Goal: Check status: Check status

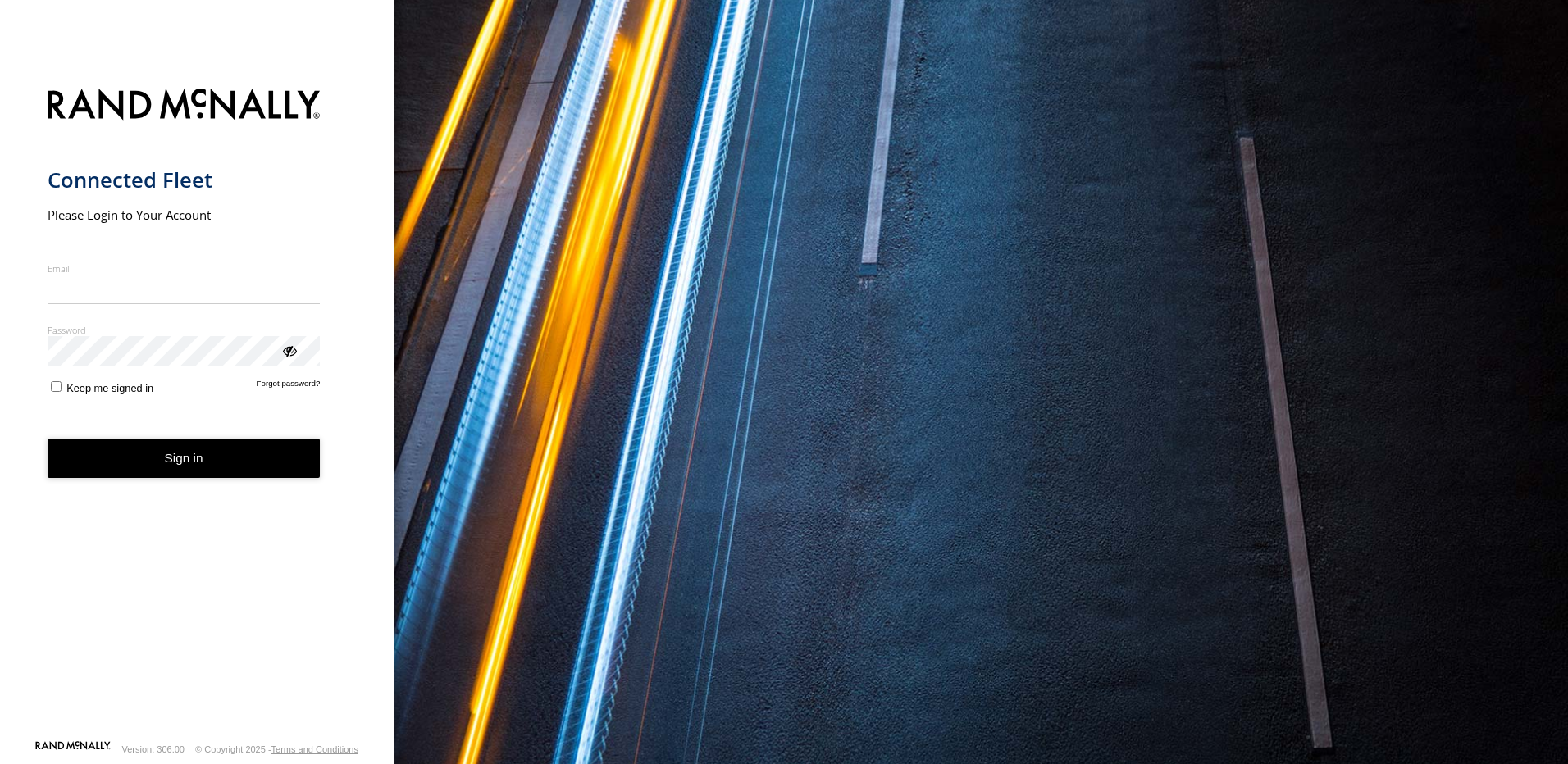
type input "**********"
click at [195, 463] on button "Sign in" at bounding box center [184, 458] width 273 height 40
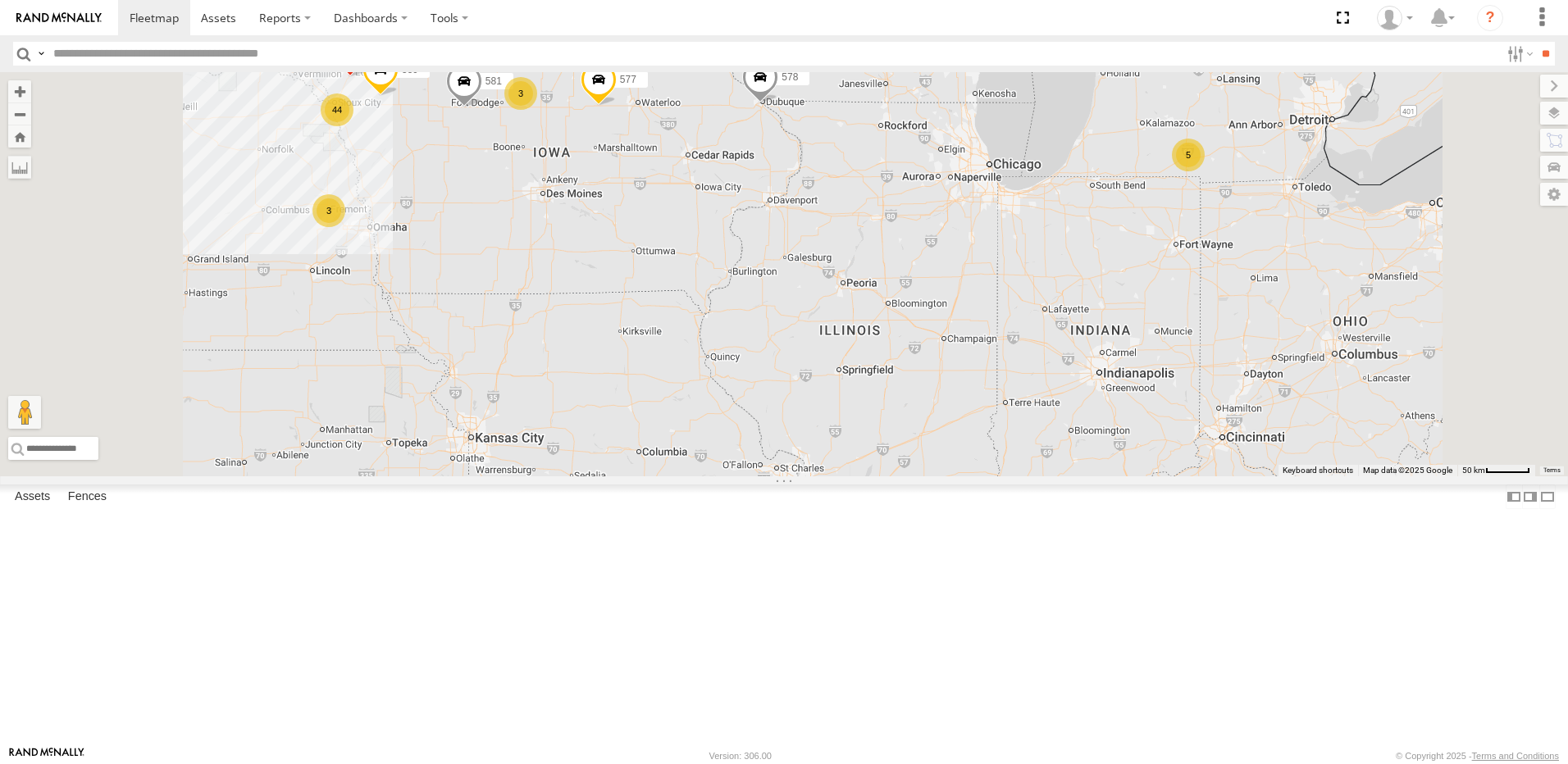
click at [537, 110] on div "3" at bounding box center [521, 94] width 33 height 33
click at [353, 126] on div "44" at bounding box center [337, 110] width 33 height 33
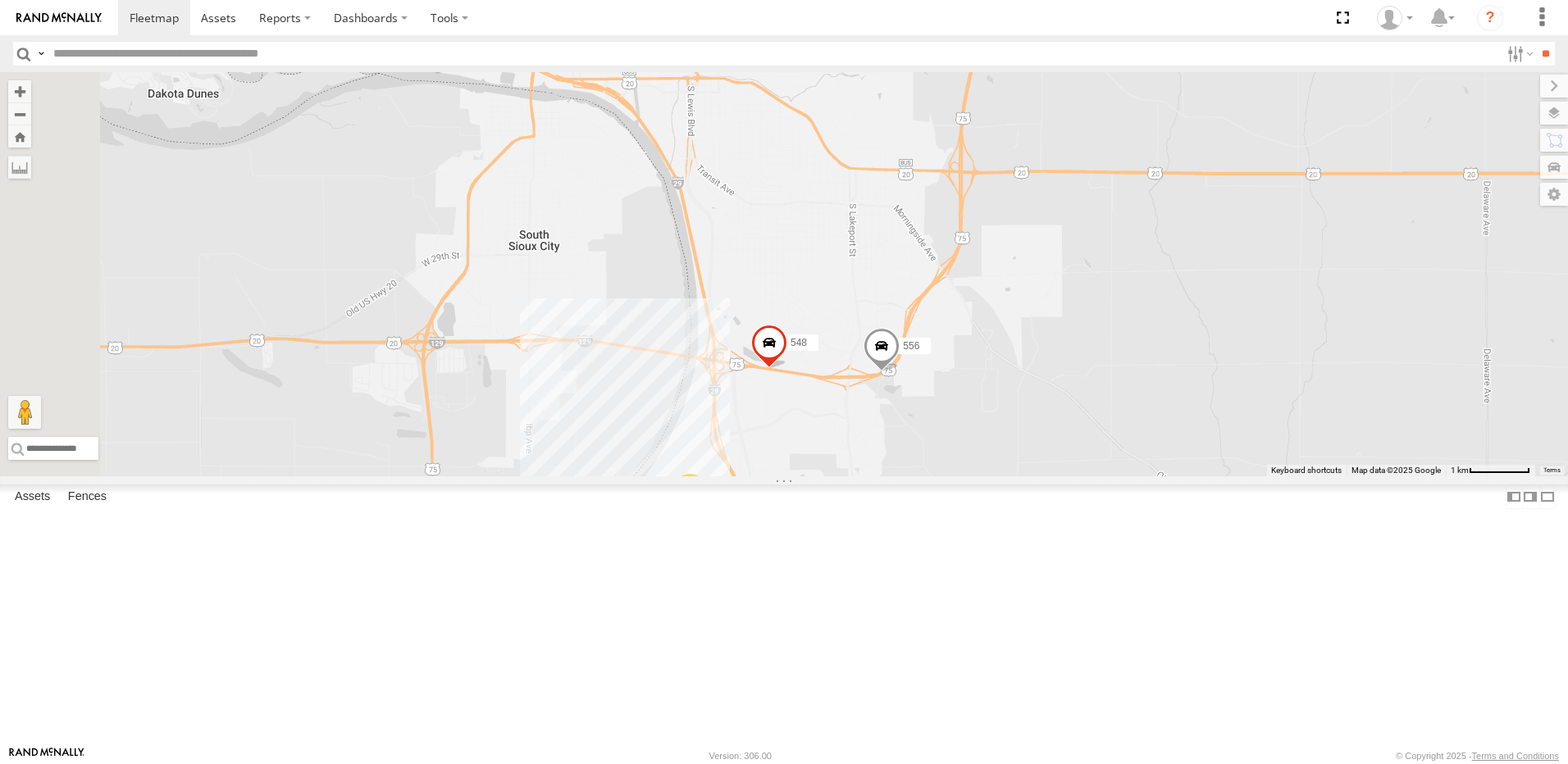
click at [706, 507] on div "41" at bounding box center [690, 490] width 33 height 33
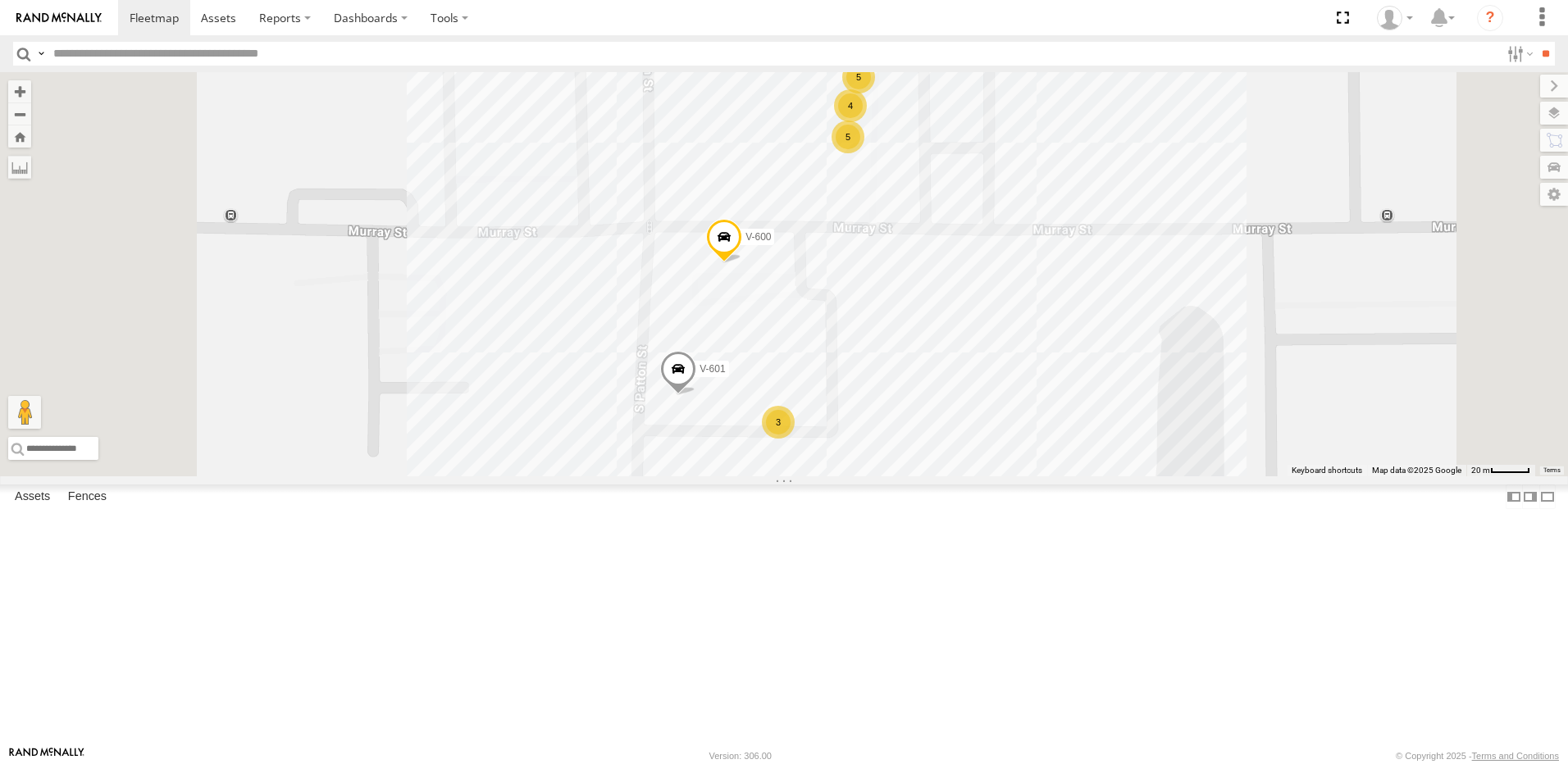
click at [864, 153] on div "5" at bounding box center [848, 137] width 33 height 33
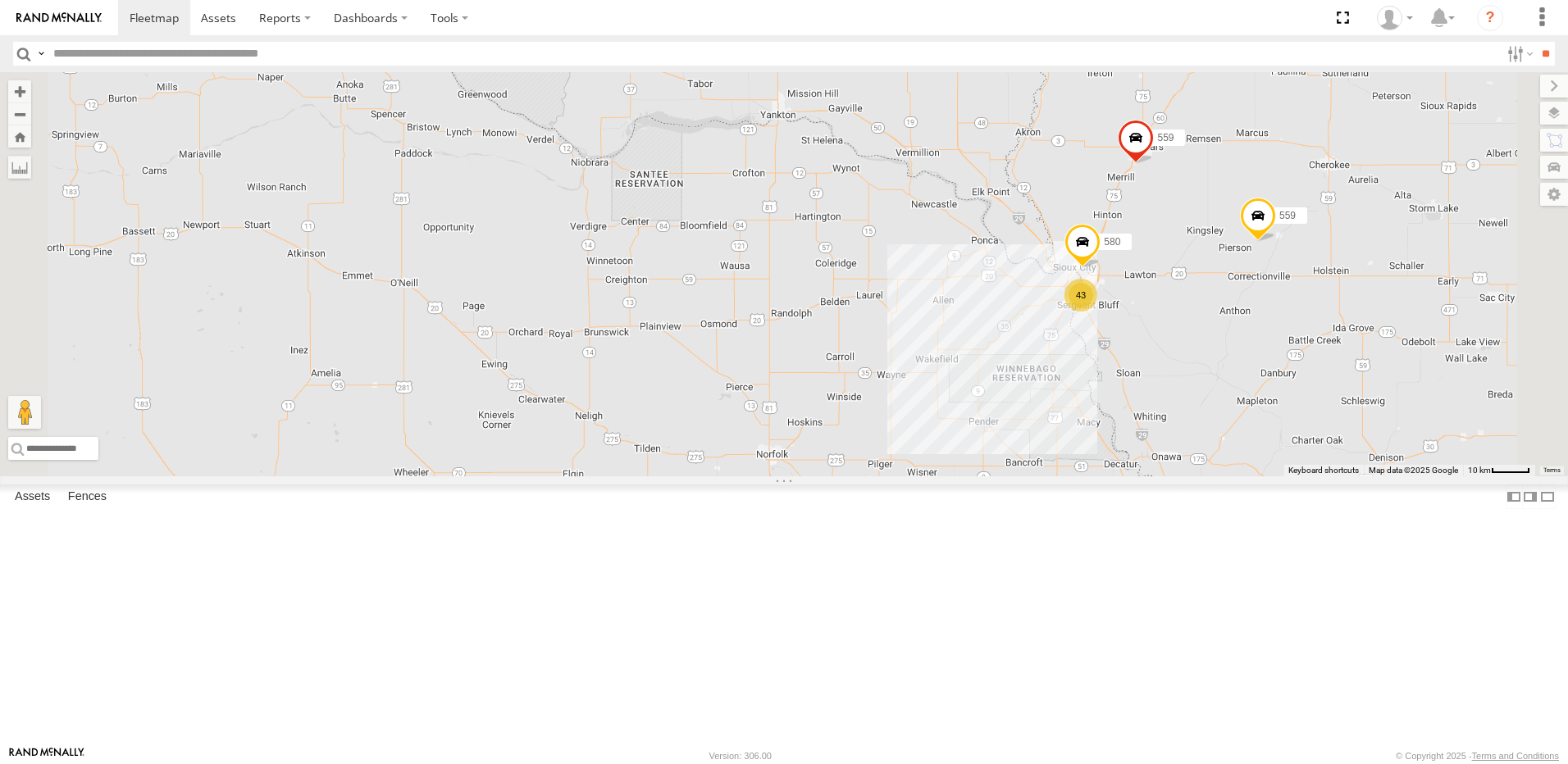
drag, startPoint x: 1380, startPoint y: 478, endPoint x: 1158, endPoint y: 451, distance: 223.6
click at [1189, 454] on div "577 BRSME21213419023263 559 559 581 578 580 43 2 2" at bounding box center [784, 274] width 1568 height 404
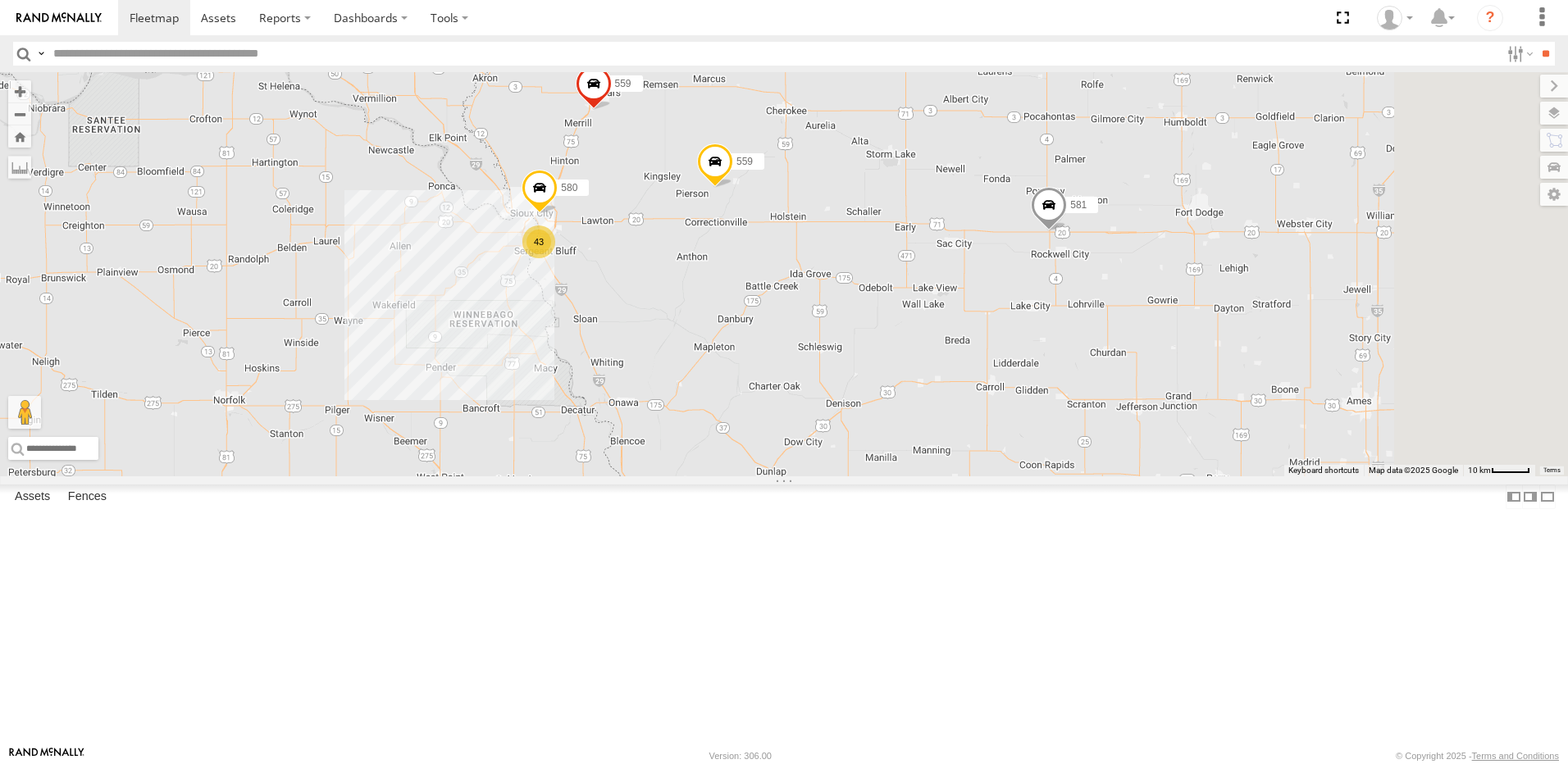
drag, startPoint x: 1317, startPoint y: 432, endPoint x: 1155, endPoint y: 435, distance: 162.0
click at [1161, 434] on div "577 BRSME21213419023263 559 559 581 578 580 43 2 2" at bounding box center [784, 274] width 1568 height 404
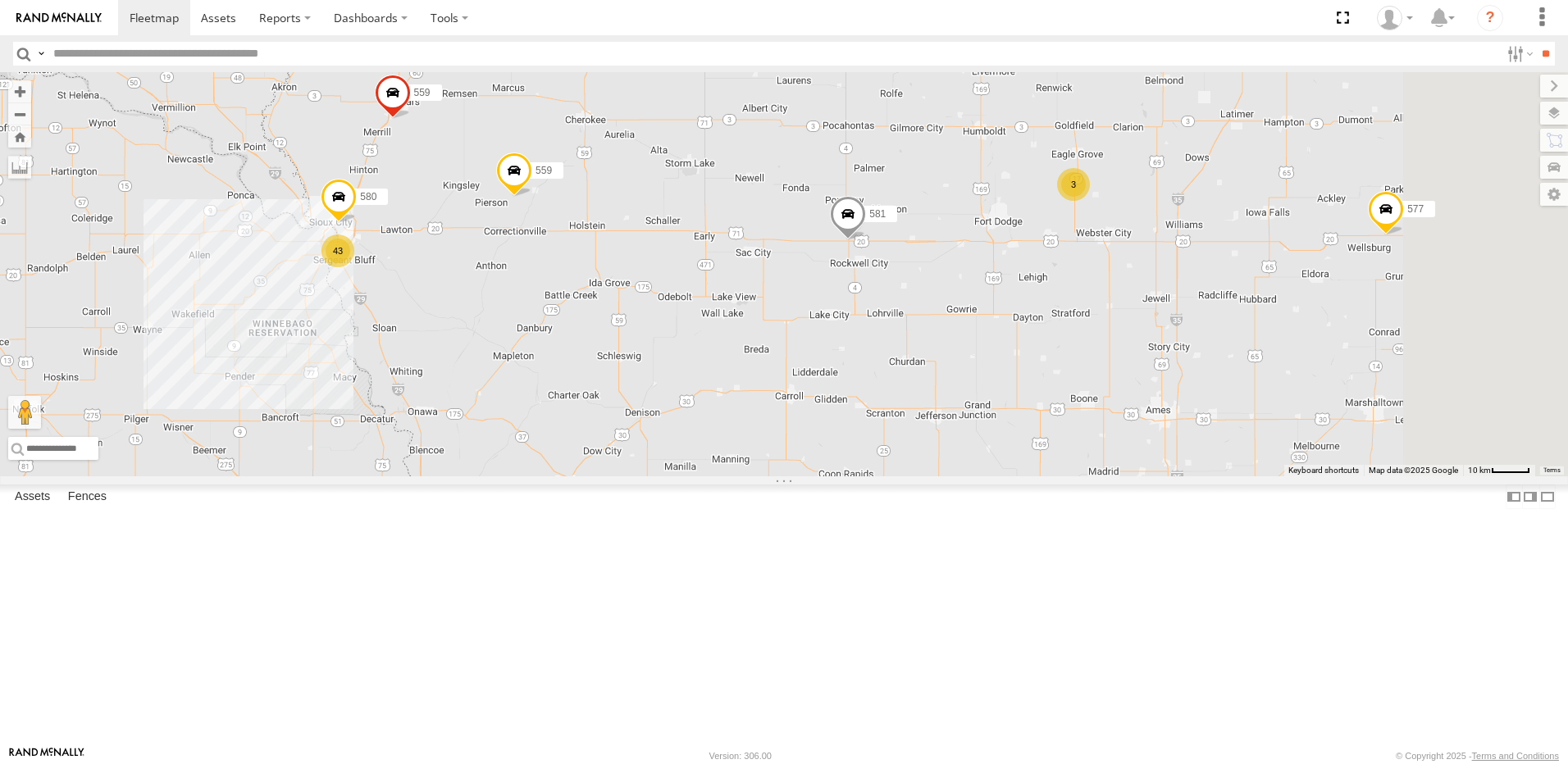
click at [1090, 201] on div "3" at bounding box center [1073, 184] width 33 height 33
